Goal: Task Accomplishment & Management: Use online tool/utility

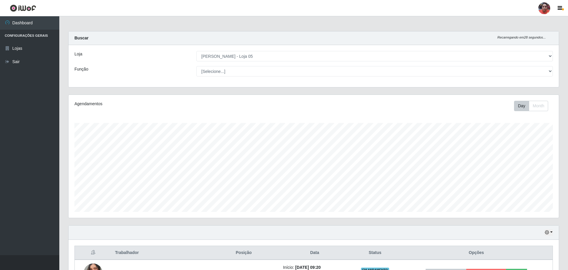
select select "252"
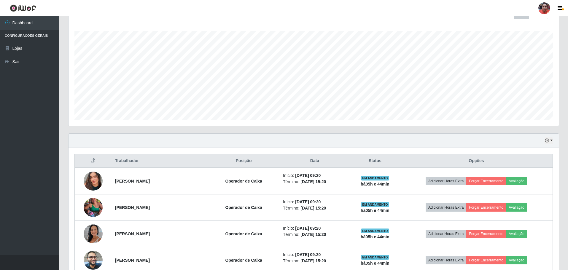
scroll to position [85, 0]
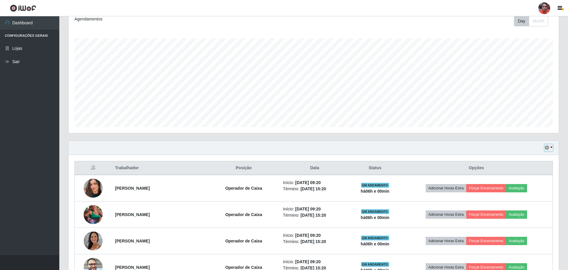
click at [551, 147] on button "button" at bounding box center [549, 148] width 8 height 7
click at [529, 185] on button "3 dias" at bounding box center [529, 183] width 47 height 12
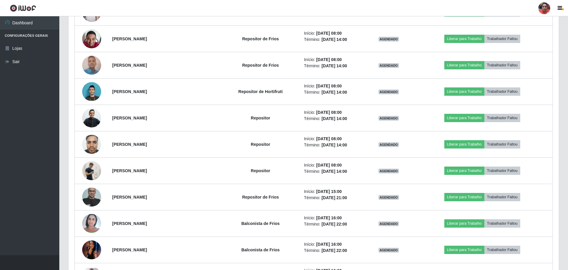
scroll to position [907, 0]
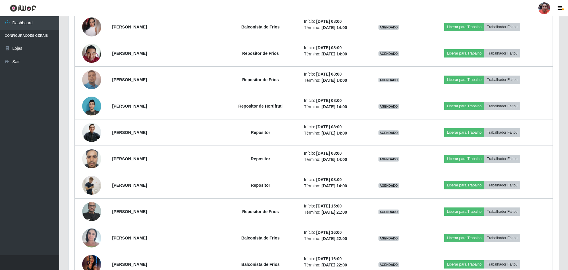
drag, startPoint x: 548, startPoint y: 108, endPoint x: 567, endPoint y: 68, distance: 44.2
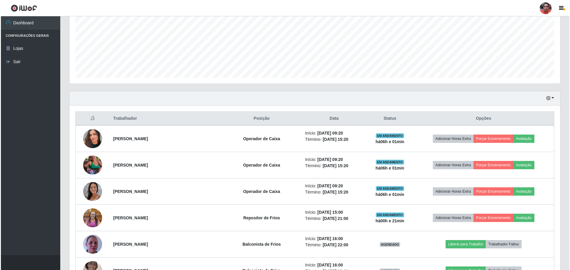
scroll to position [138, 0]
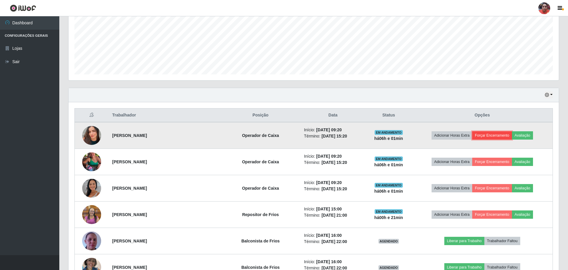
click at [503, 133] on button "Forçar Encerramento" at bounding box center [492, 135] width 40 height 8
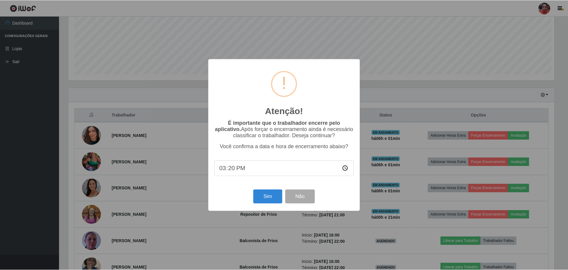
scroll to position [123, 488]
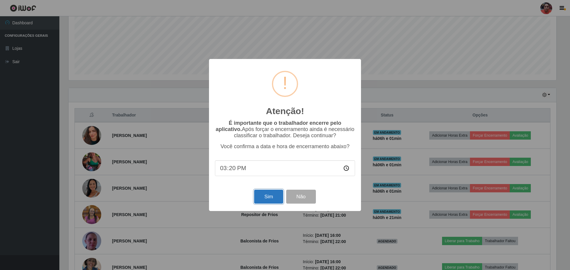
click at [265, 199] on button "Sim" at bounding box center [268, 197] width 29 height 14
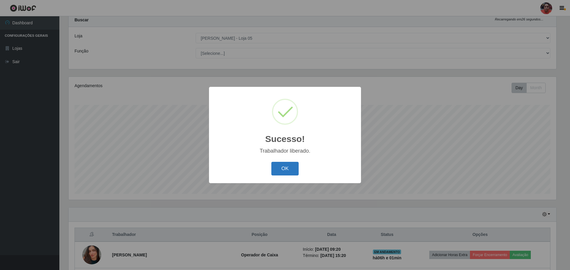
click at [279, 171] on button "OK" at bounding box center [285, 169] width 28 height 14
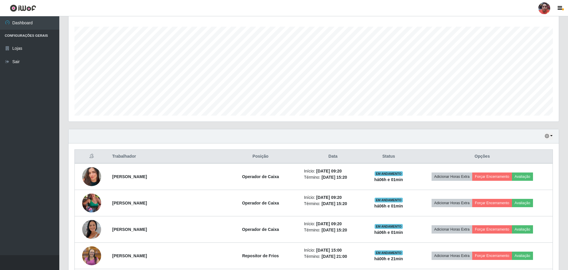
scroll to position [99, 0]
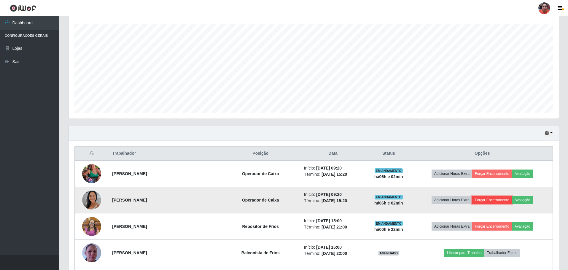
click at [494, 199] on button "Forçar Encerramento" at bounding box center [492, 200] width 40 height 8
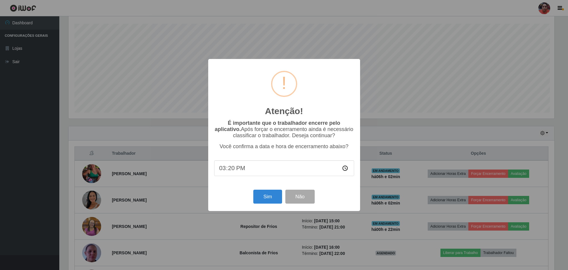
scroll to position [123, 488]
click at [270, 199] on button "Sim" at bounding box center [268, 197] width 29 height 14
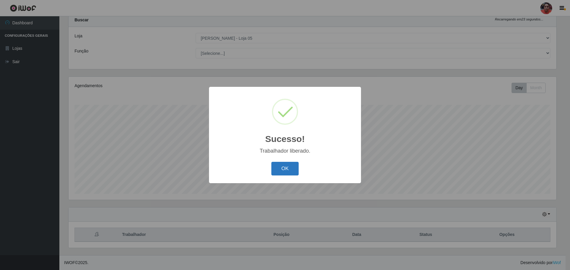
click at [279, 166] on button "OK" at bounding box center [285, 169] width 28 height 14
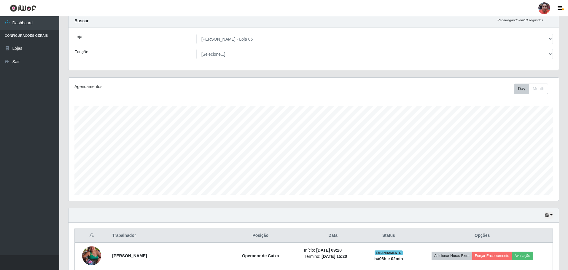
scroll to position [34, 0]
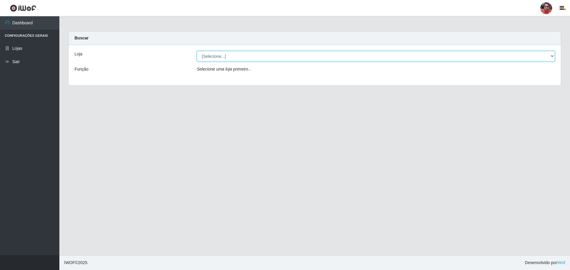
click at [552, 57] on select "[Selecione...] Mar Vermelho - Loja 05" at bounding box center [376, 56] width 358 height 10
select select "252"
click at [197, 51] on select "[Selecione...] Mar Vermelho - Loja 05" at bounding box center [376, 56] width 358 height 10
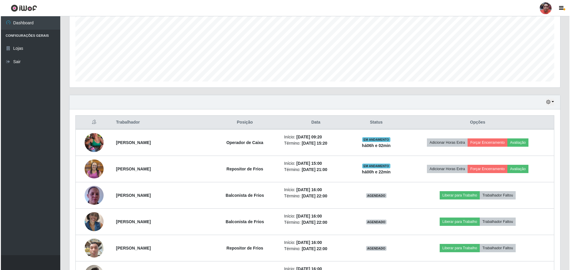
scroll to position [129, 0]
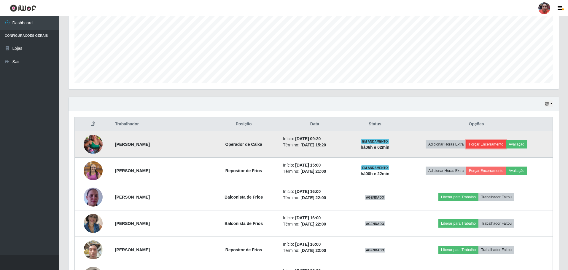
click at [491, 144] on button "Forçar Encerramento" at bounding box center [487, 144] width 40 height 8
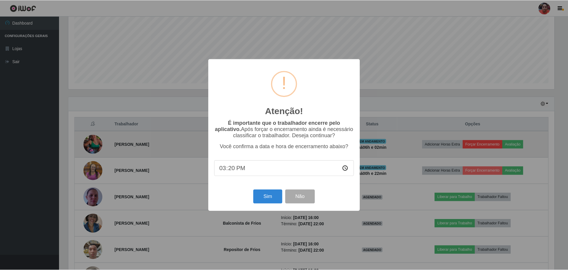
scroll to position [123, 488]
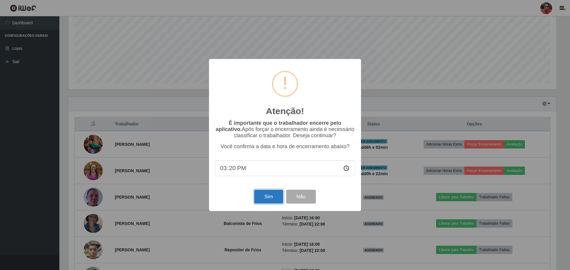
click at [275, 199] on button "Sim" at bounding box center [268, 197] width 29 height 14
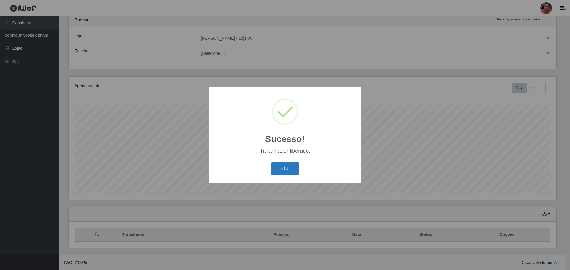
drag, startPoint x: 289, startPoint y: 166, endPoint x: 332, endPoint y: 149, distance: 45.7
click at [290, 166] on button "OK" at bounding box center [285, 169] width 28 height 14
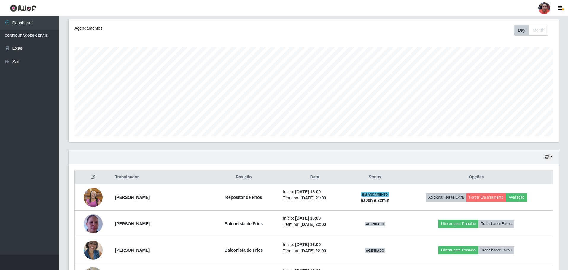
scroll to position [76, 0]
